Goal: Information Seeking & Learning: Understand process/instructions

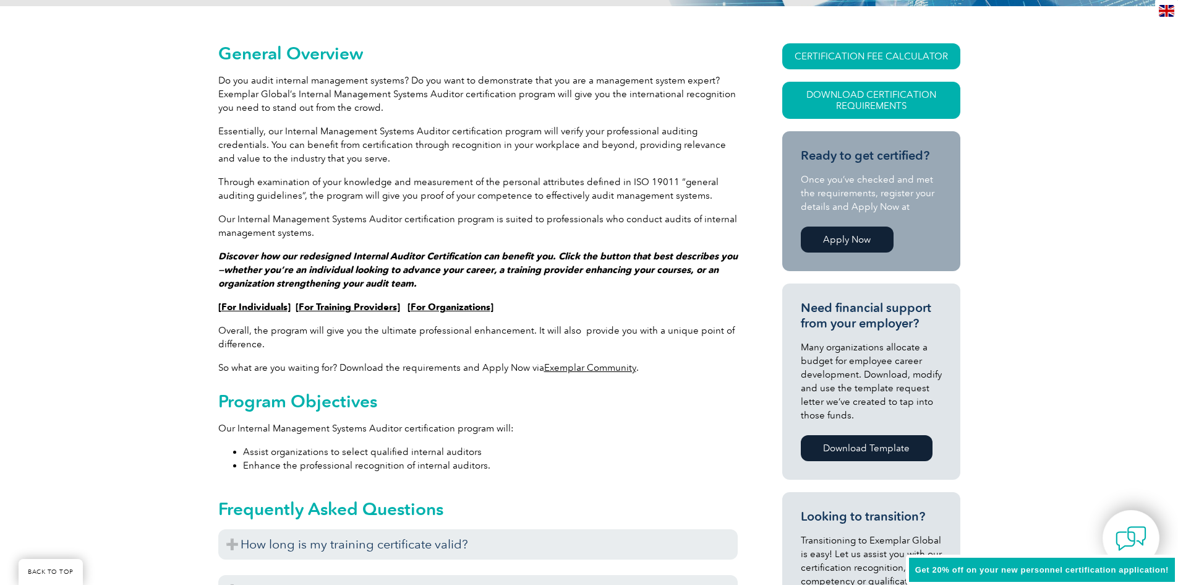
scroll to position [309, 0]
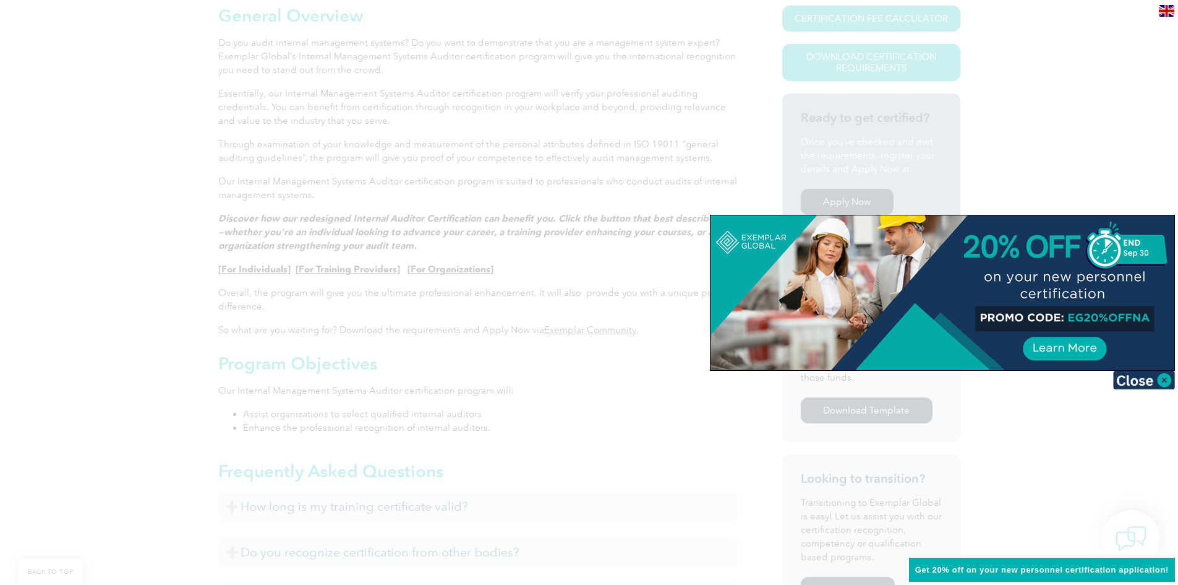
click at [1141, 317] on div at bounding box center [943, 292] width 464 height 155
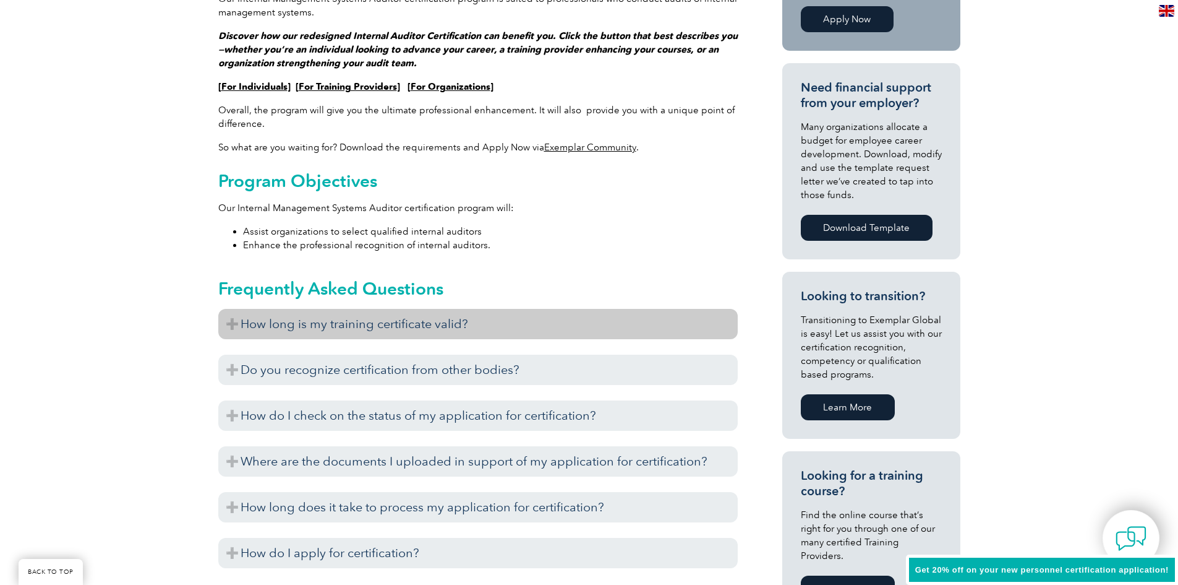
scroll to position [495, 0]
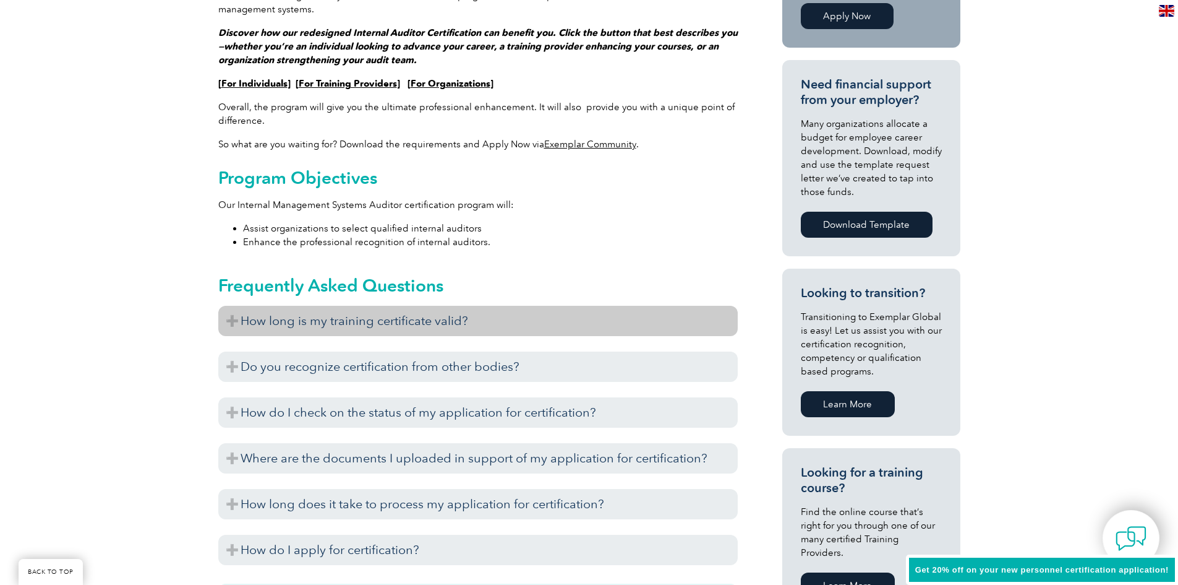
click at [430, 334] on h3 "How long is my training certificate valid?" at bounding box center [478, 321] width 520 height 30
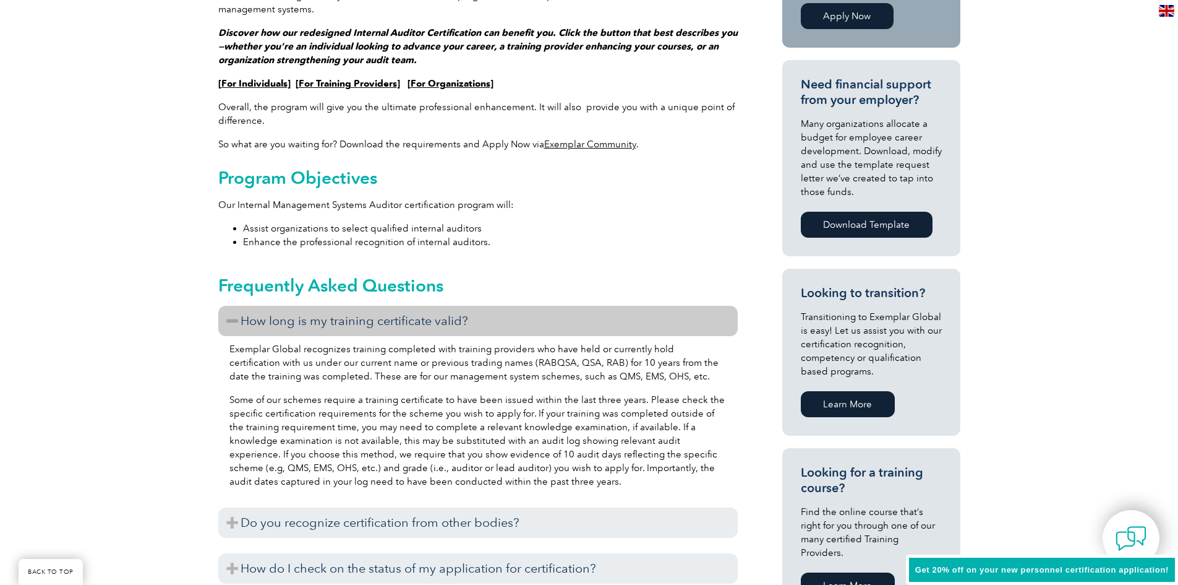
click at [432, 328] on h3 "How long is my training certificate valid?" at bounding box center [478, 321] width 520 height 30
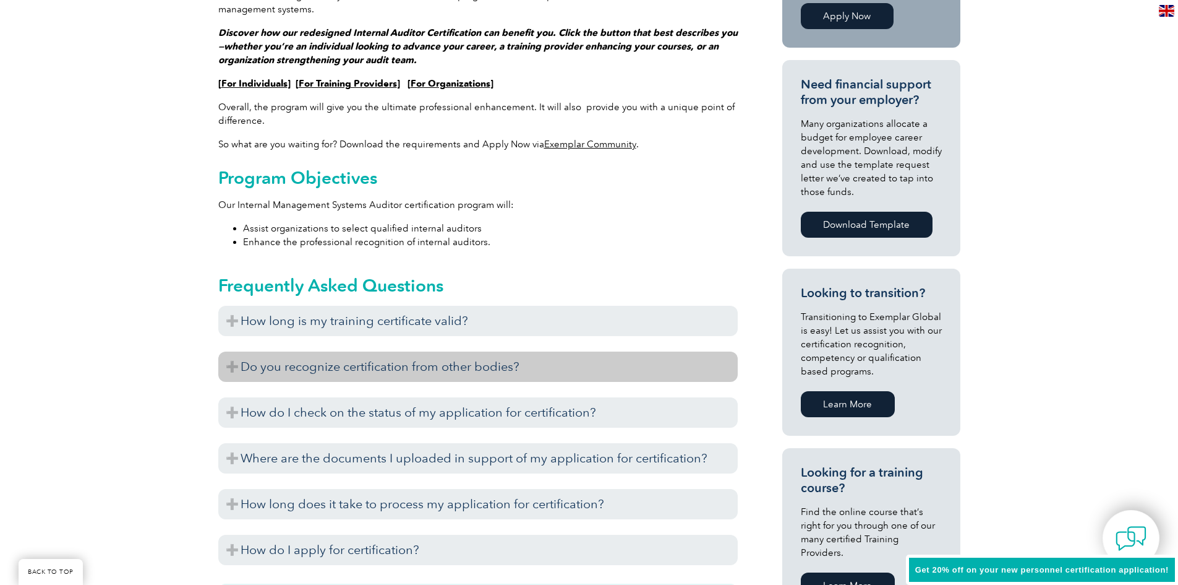
click at [423, 364] on h3 "Do you recognize certification from other bodies?" at bounding box center [478, 366] width 520 height 30
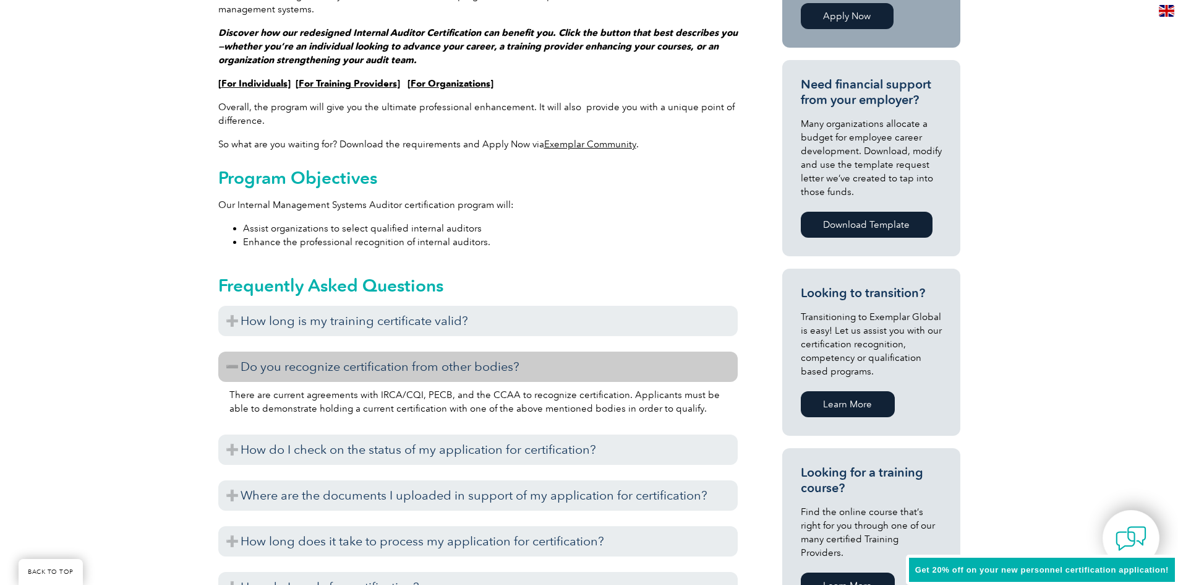
click at [442, 375] on h3 "Do you recognize certification from other bodies?" at bounding box center [478, 366] width 520 height 30
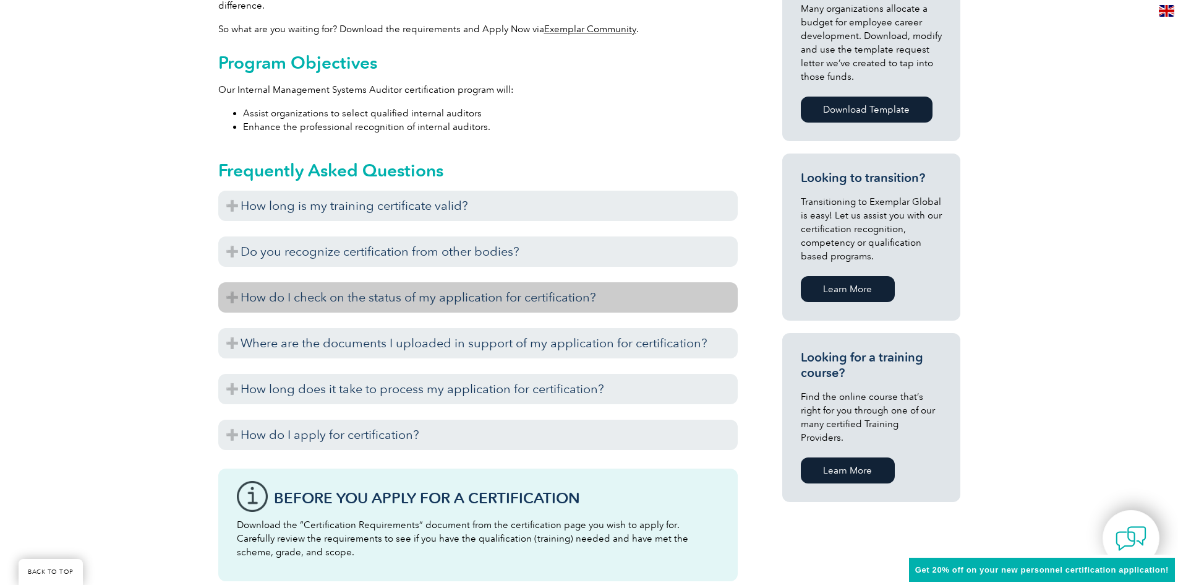
scroll to position [619, 0]
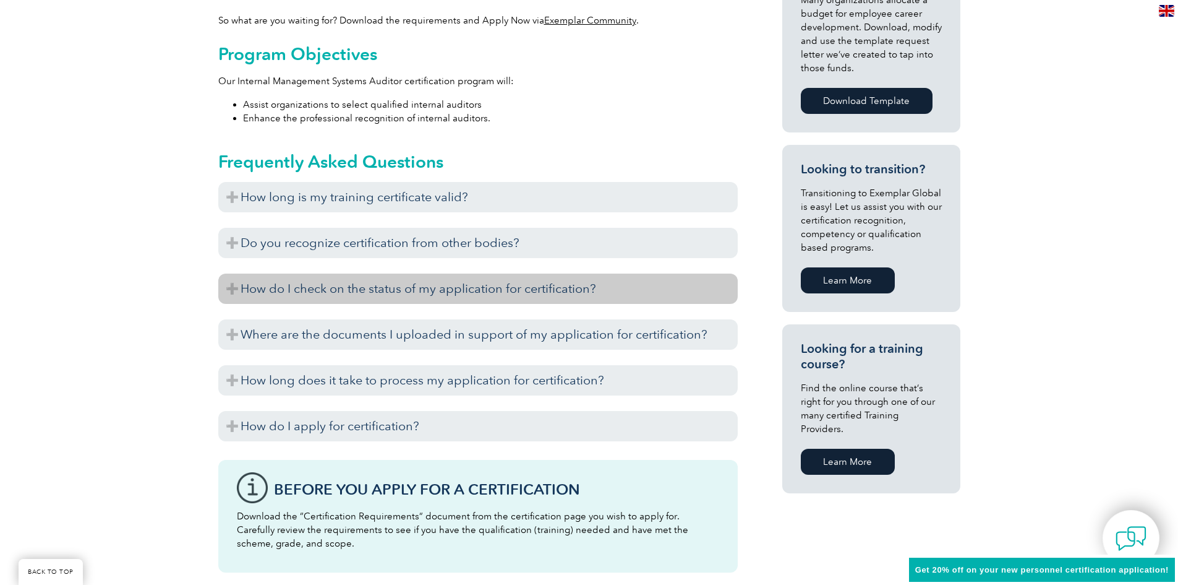
click at [394, 302] on h3 "How do I check on the status of my application for certification?" at bounding box center [478, 288] width 520 height 30
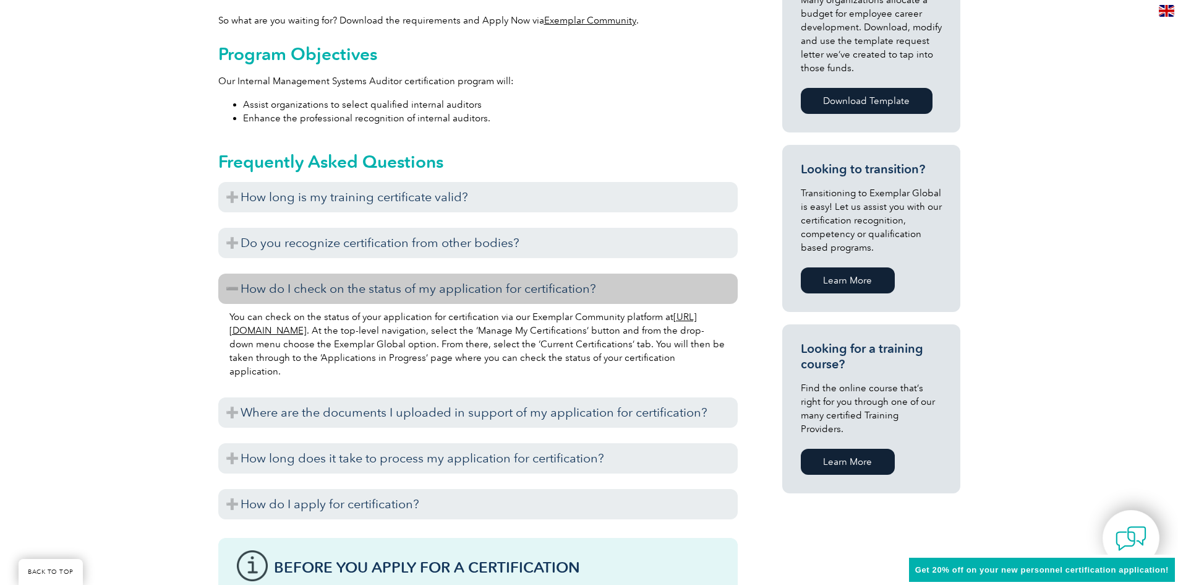
click at [394, 302] on h3 "How do I check on the status of my application for certification?" at bounding box center [478, 288] width 520 height 30
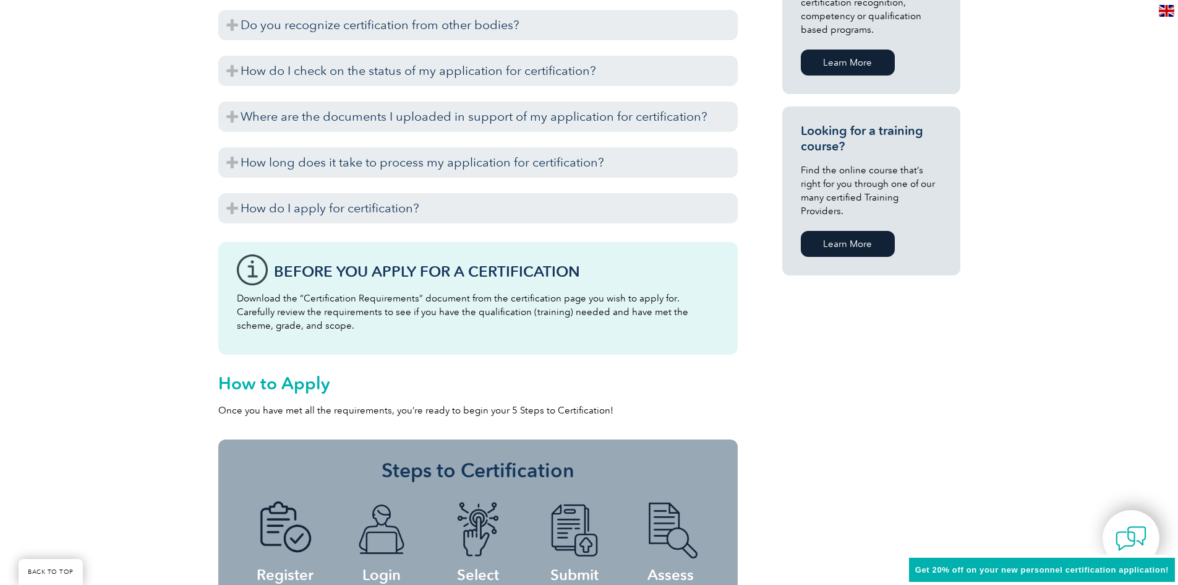
scroll to position [804, 0]
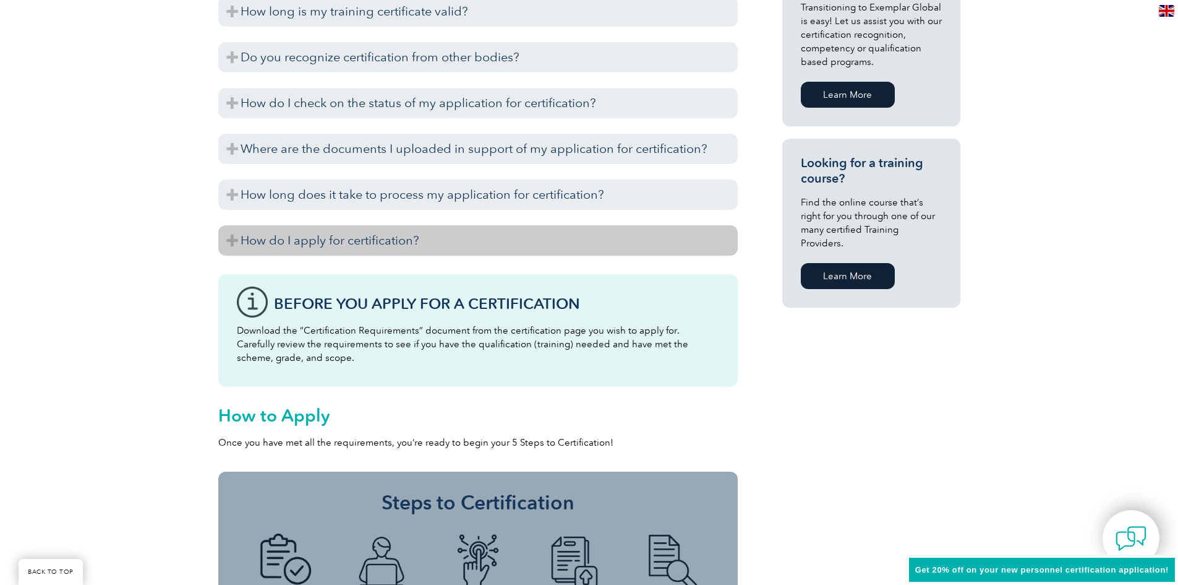
click at [249, 242] on h3 "How do I apply for certification?" at bounding box center [478, 240] width 520 height 30
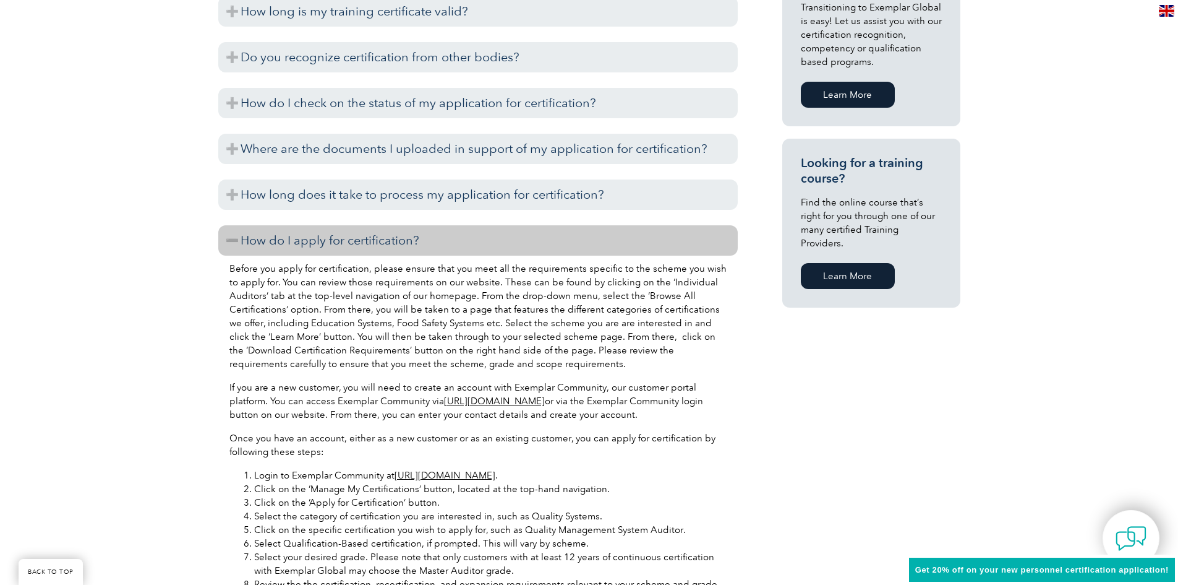
click at [263, 242] on h3 "How do I apply for certification?" at bounding box center [478, 240] width 520 height 30
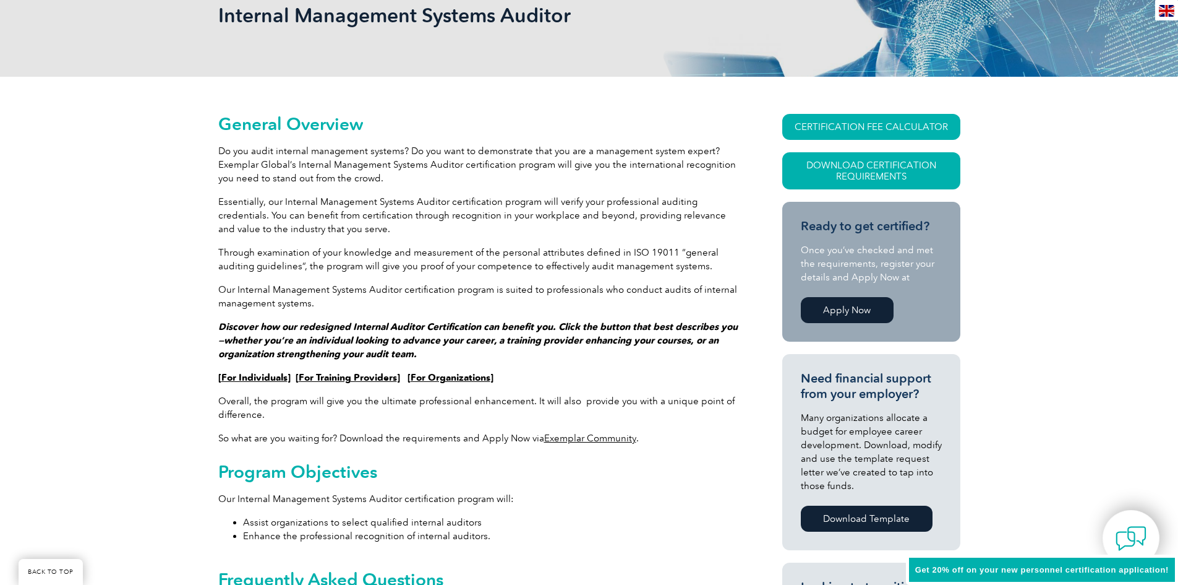
scroll to position [186, 0]
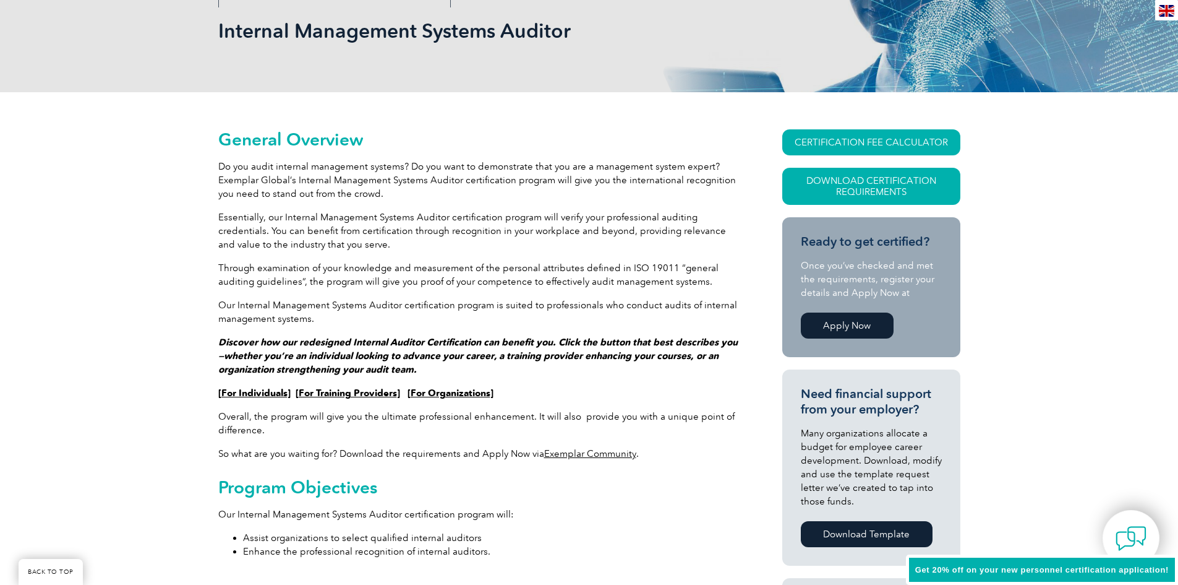
click at [823, 534] on link "Download Template" at bounding box center [867, 534] width 132 height 26
click at [758, 379] on div "CERTIFICATION FEE CALCULATOR Download Certification Requirements Ready to get c…" at bounding box center [849, 533] width 223 height 809
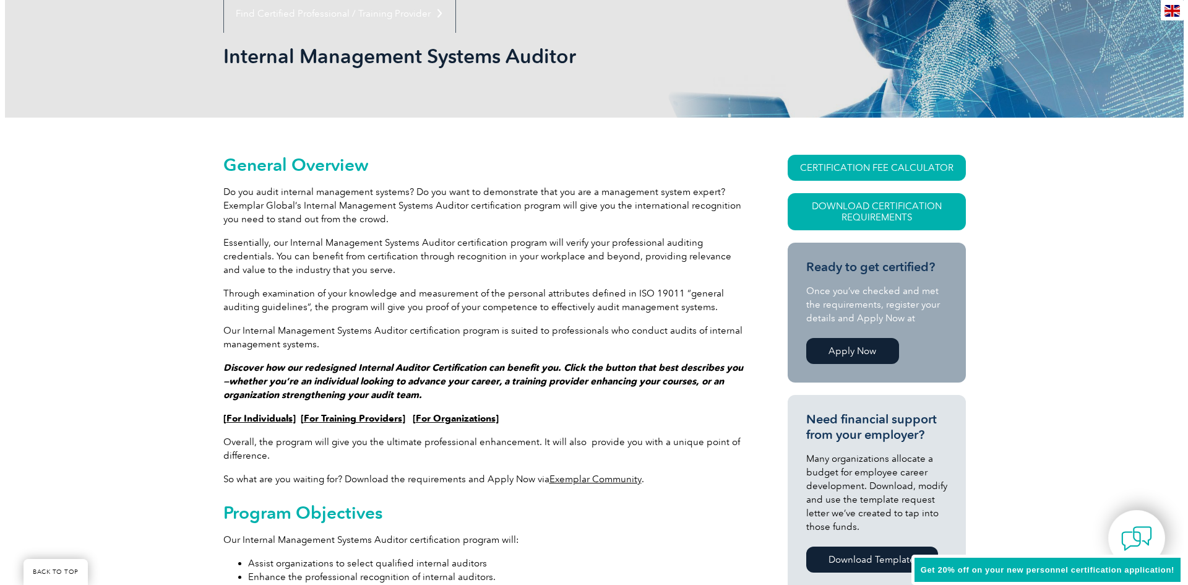
scroll to position [124, 0]
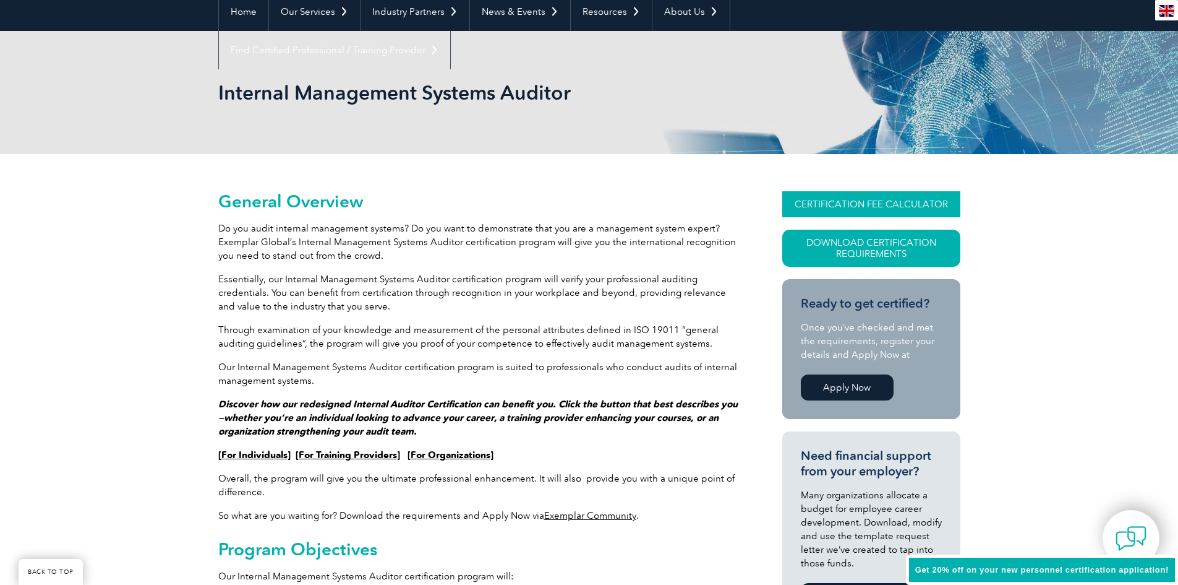
click at [843, 194] on link "CERTIFICATION FEE CALCULATOR" at bounding box center [872, 204] width 178 height 26
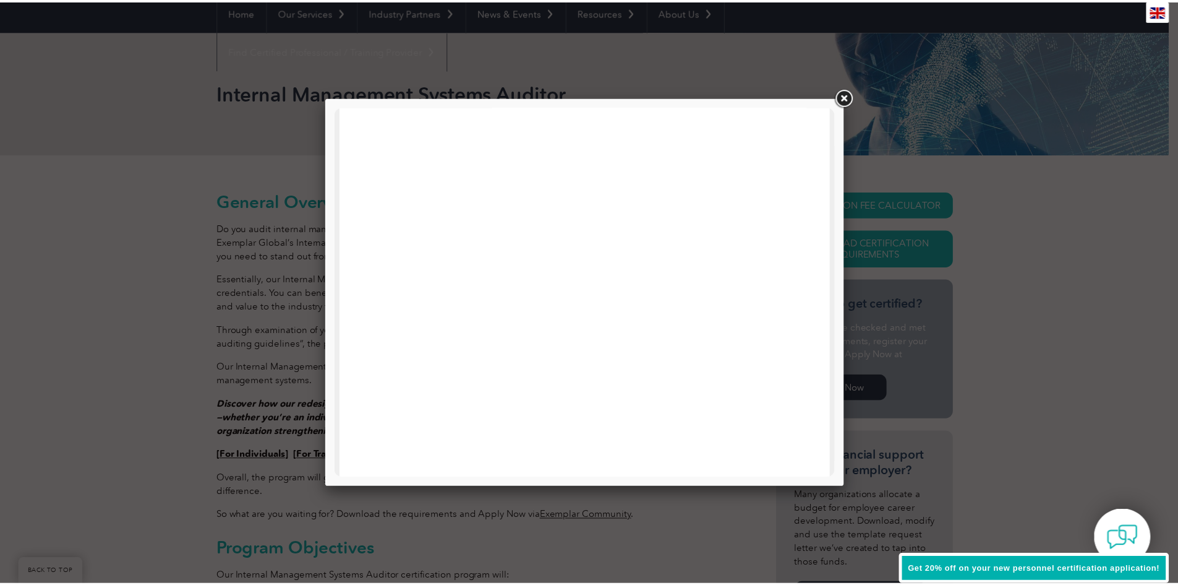
scroll to position [309, 0]
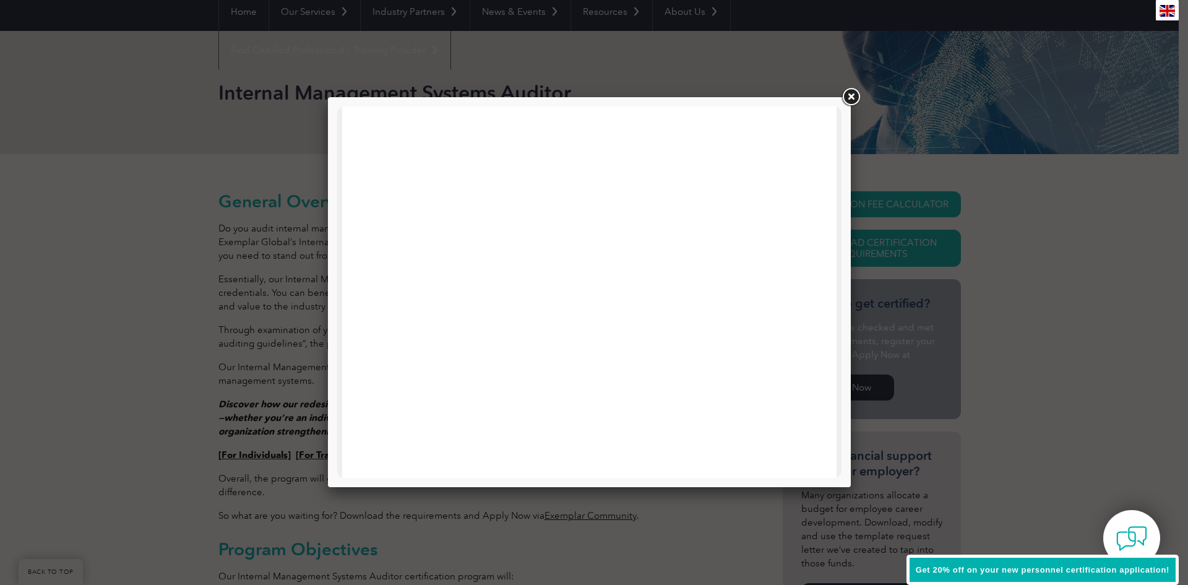
click at [851, 99] on link at bounding box center [850, 97] width 22 height 22
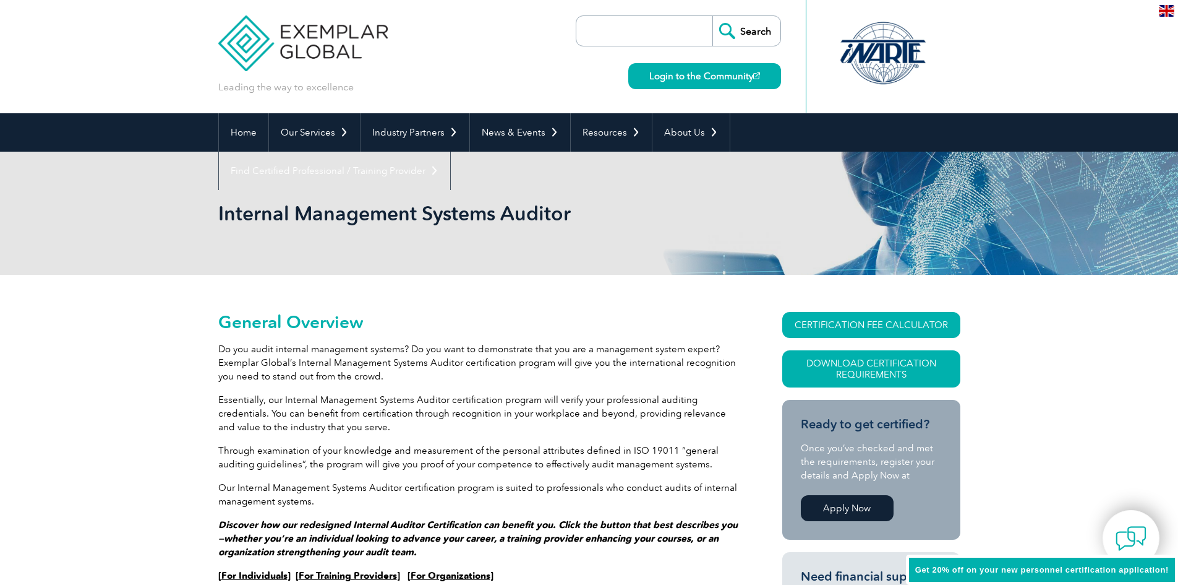
scroll to position [0, 0]
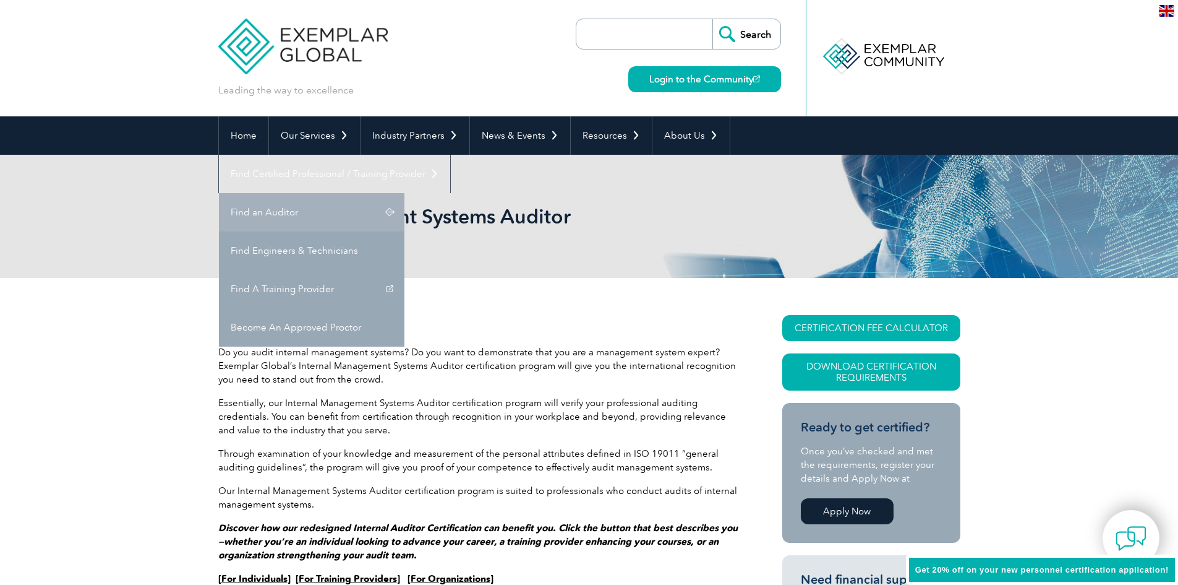
click at [405, 193] on link "Find an Auditor" at bounding box center [312, 212] width 186 height 38
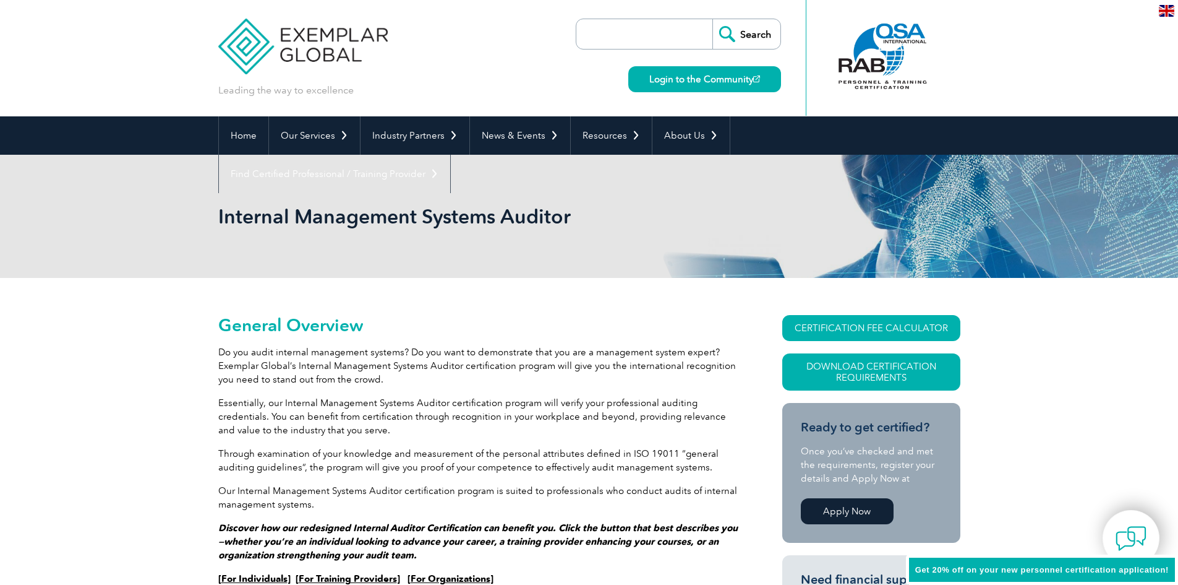
click at [878, 56] on div at bounding box center [883, 56] width 123 height 68
